Goal: Task Accomplishment & Management: Manage account settings

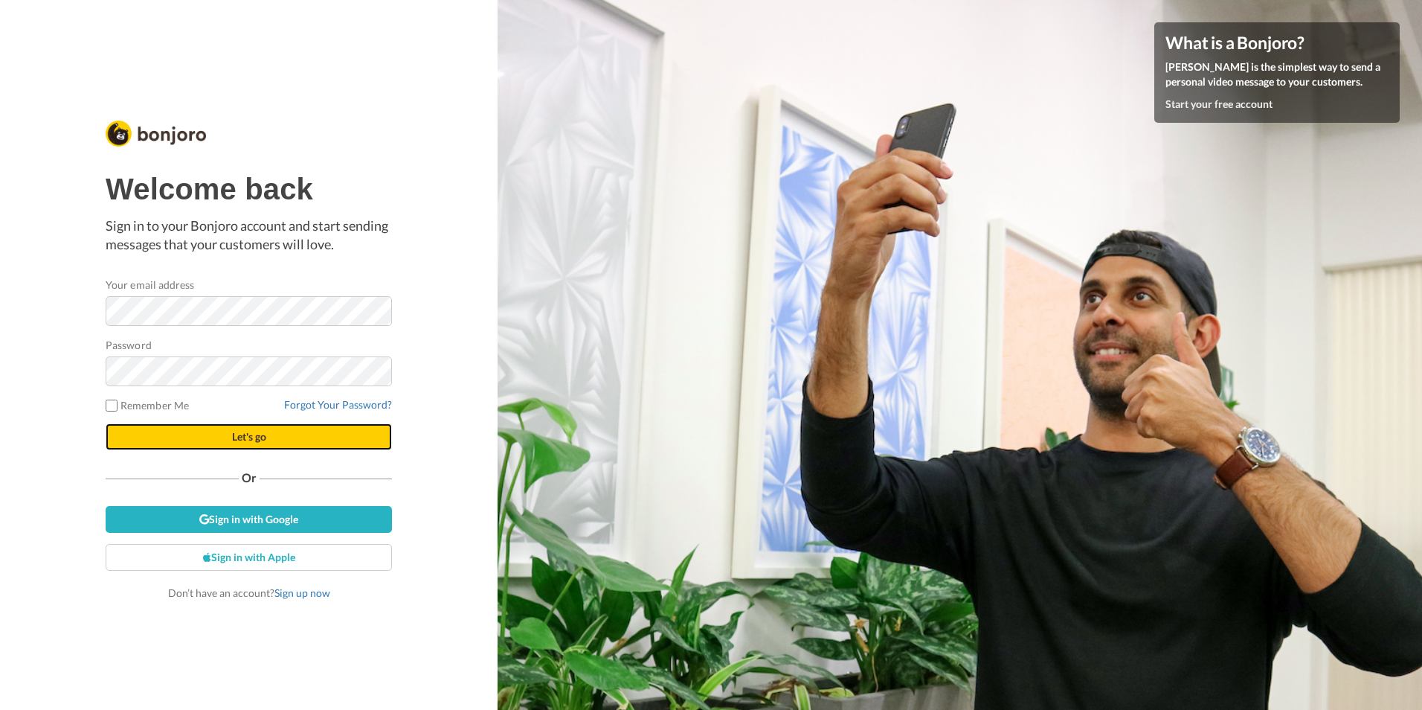
click at [226, 449] on button "Let's go" at bounding box center [249, 436] width 286 height 27
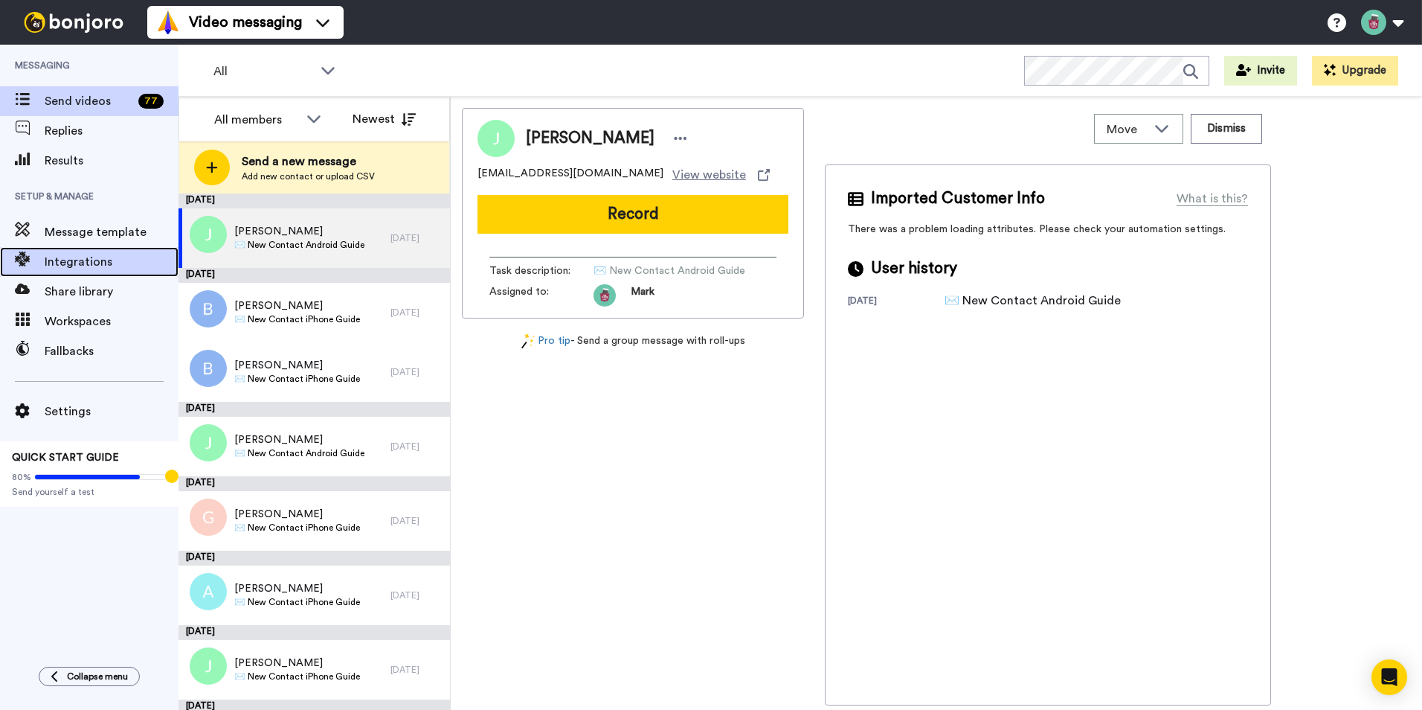
click at [82, 256] on span "Integrations" at bounding box center [112, 262] width 134 height 18
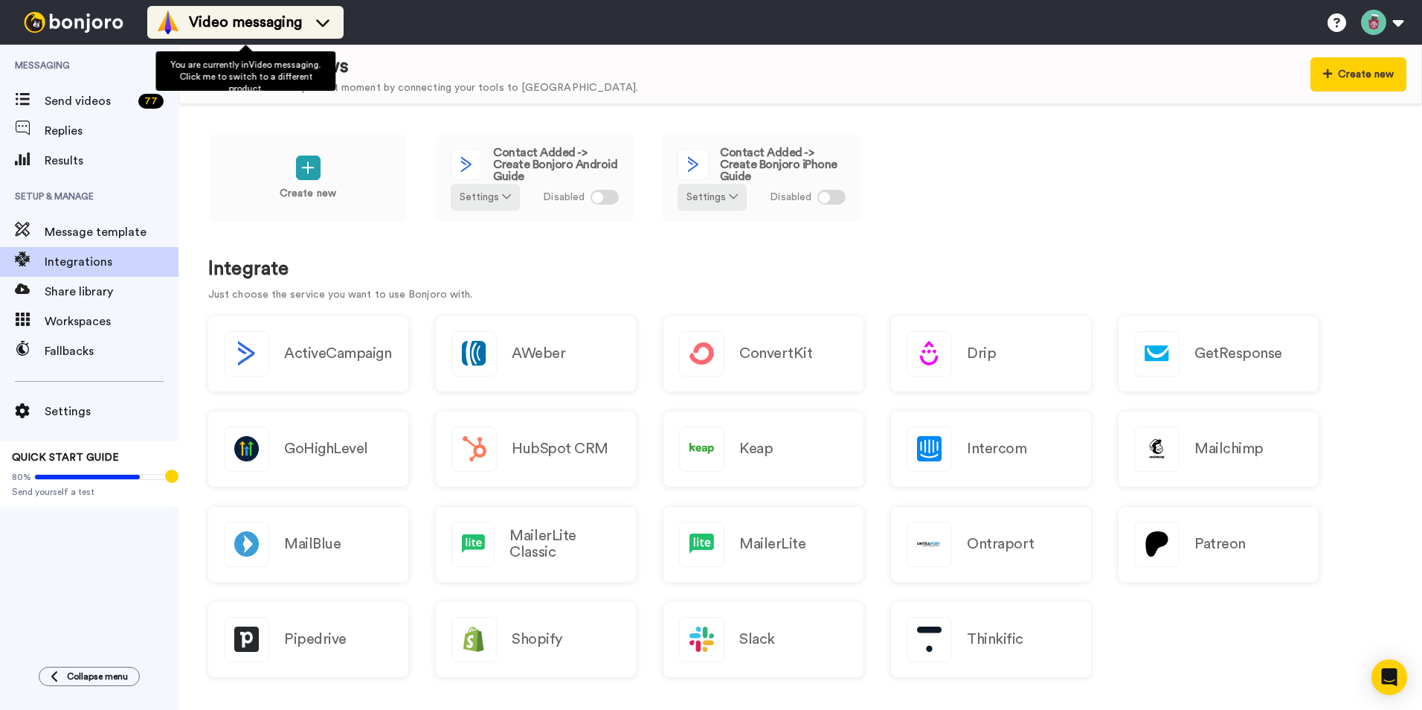
click at [318, 28] on icon at bounding box center [323, 22] width 24 height 15
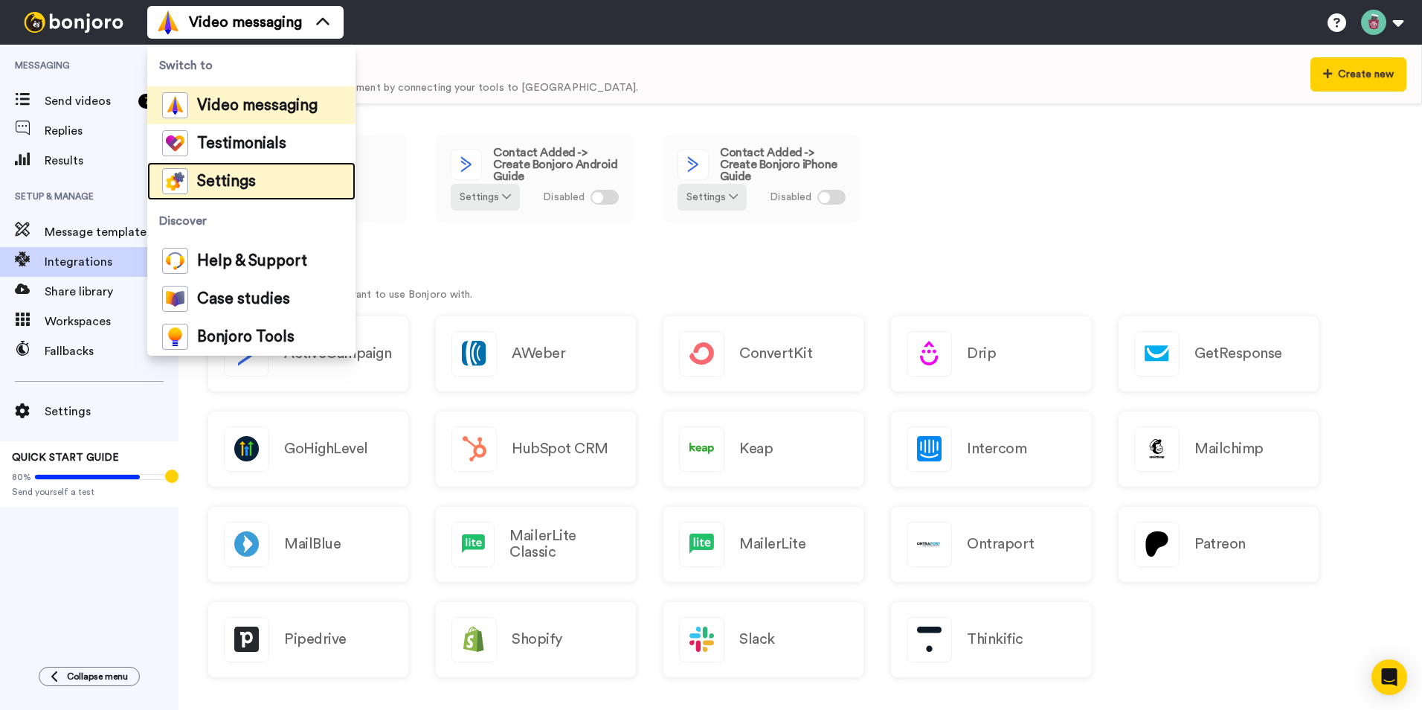
click at [210, 186] on span "Settings" at bounding box center [226, 181] width 59 height 15
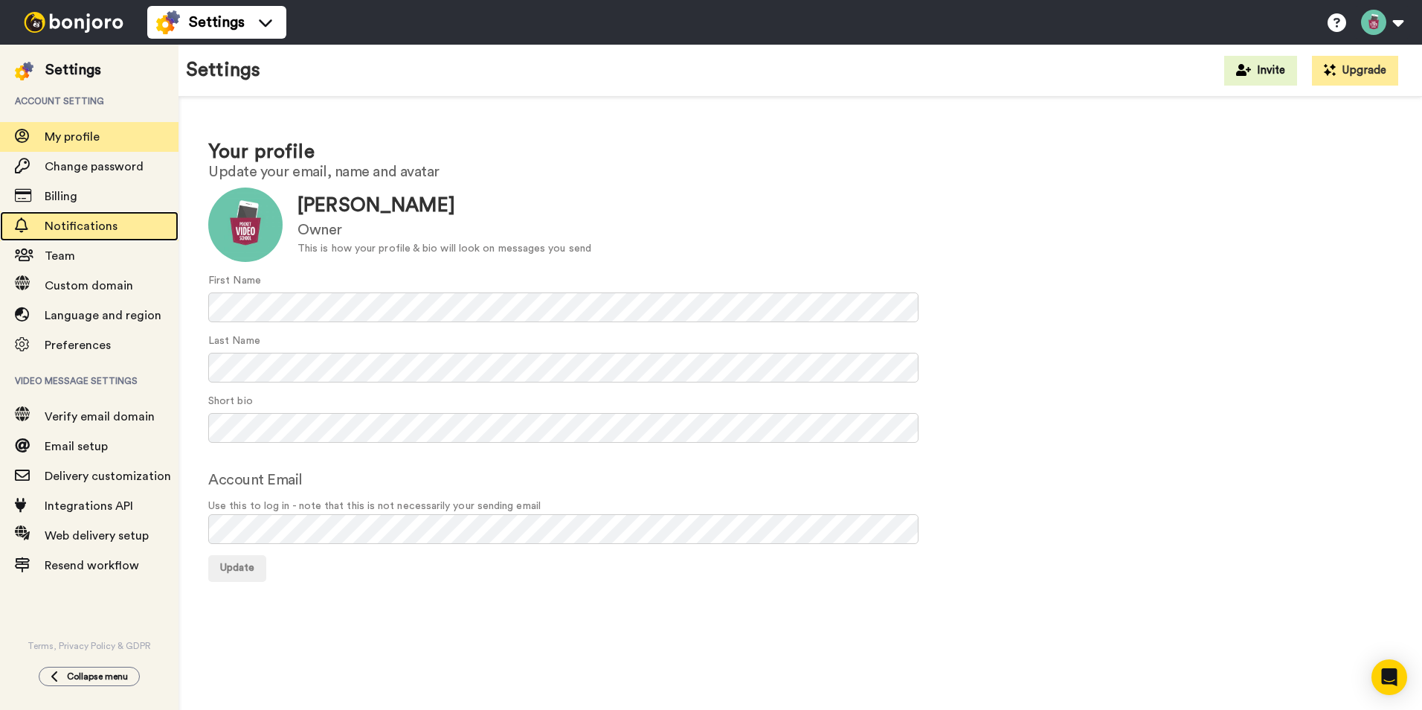
click at [74, 233] on span "Notifications" at bounding box center [112, 226] width 134 height 18
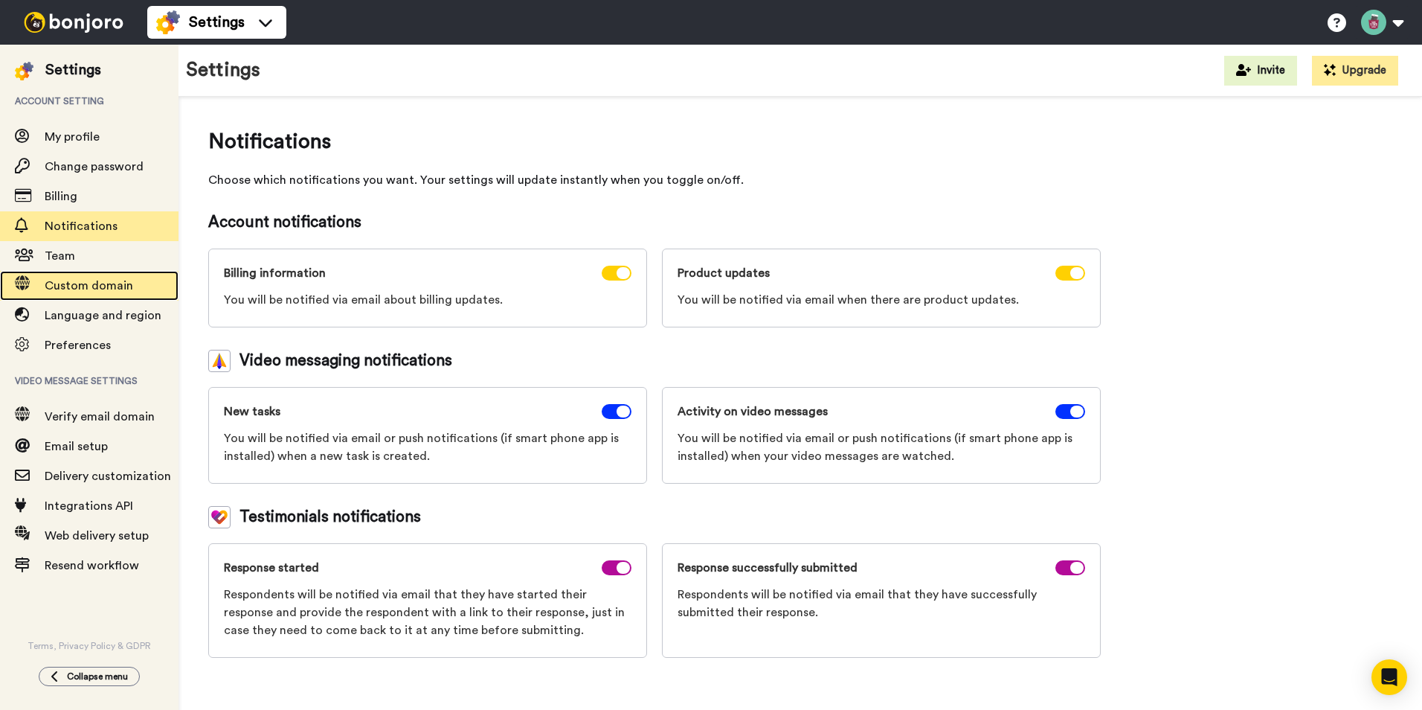
click at [73, 286] on span "Custom domain" at bounding box center [89, 286] width 89 height 12
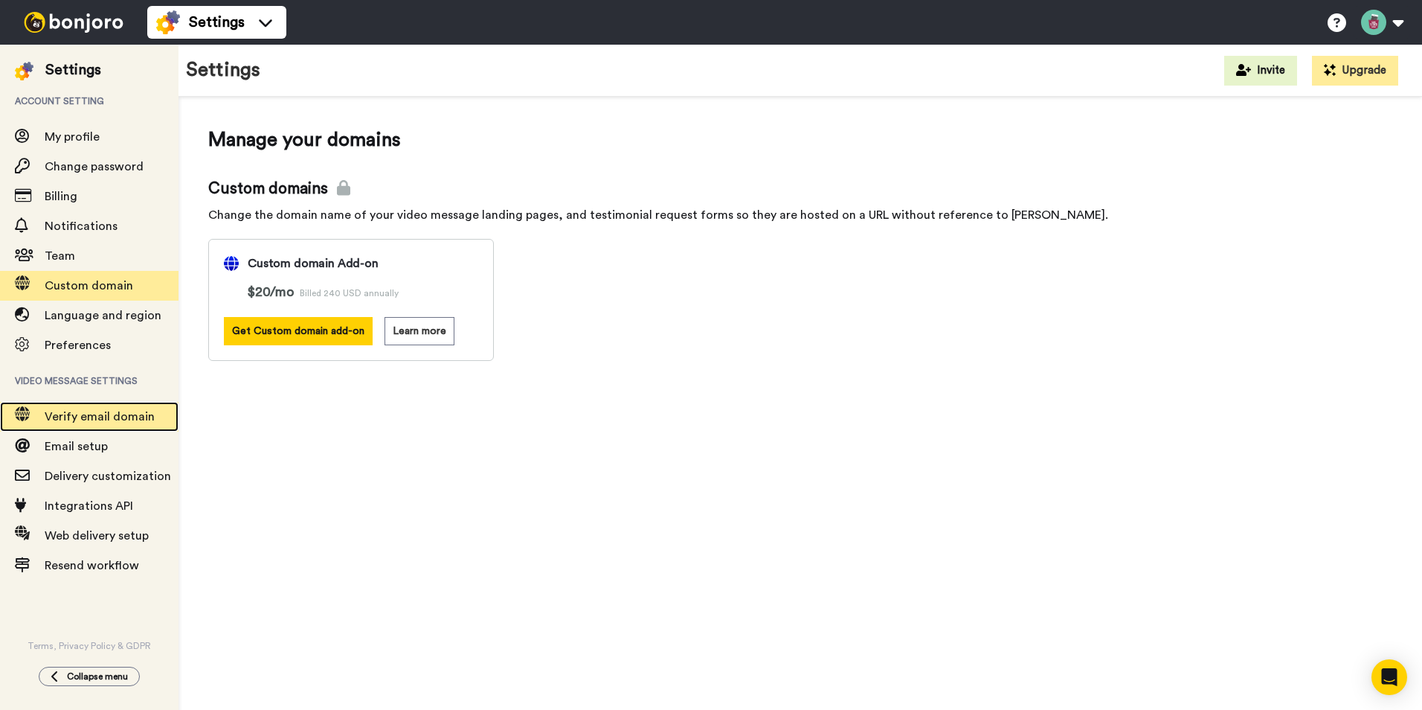
click at [96, 416] on span "Verify email domain" at bounding box center [100, 417] width 110 height 12
